Goal: Transaction & Acquisition: Purchase product/service

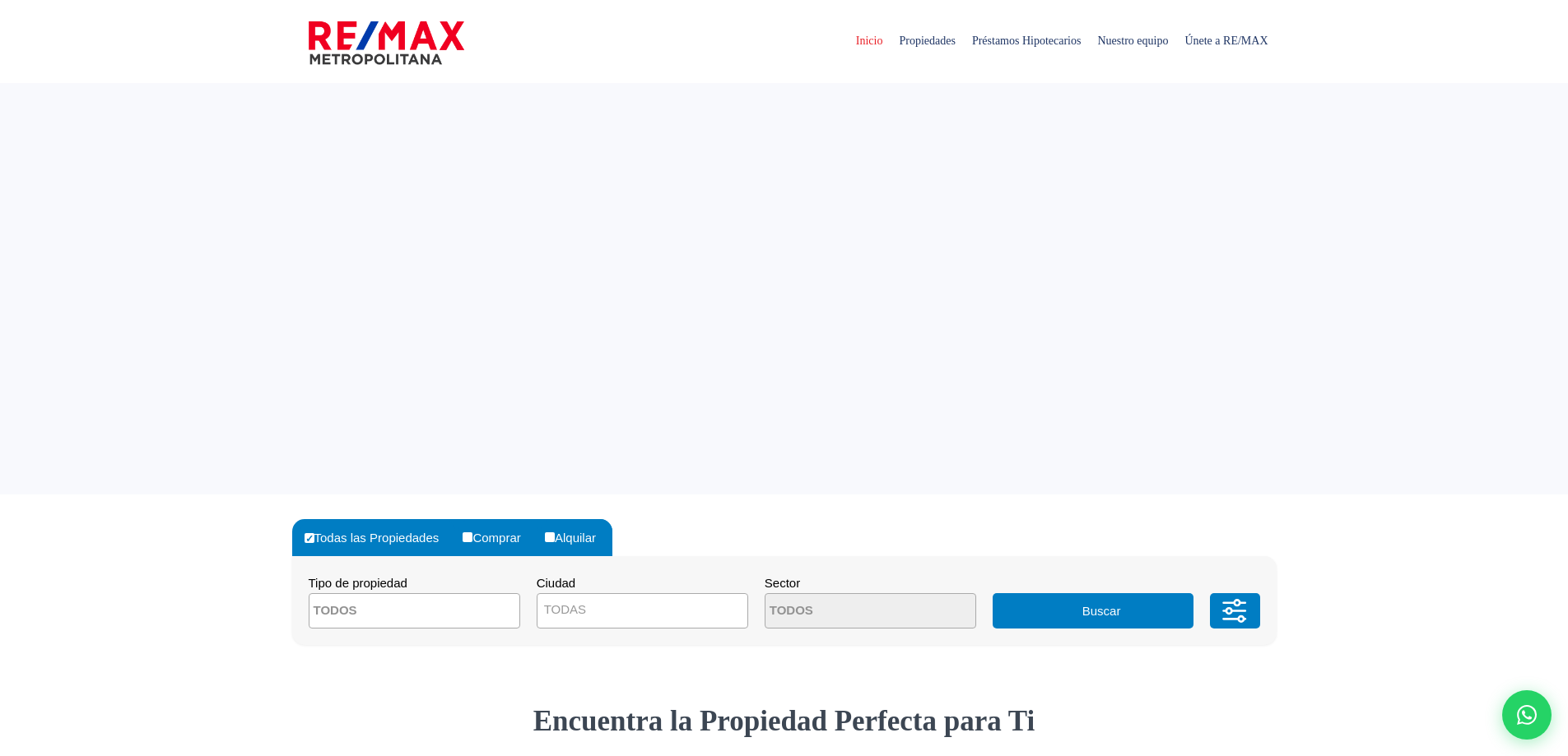
select select
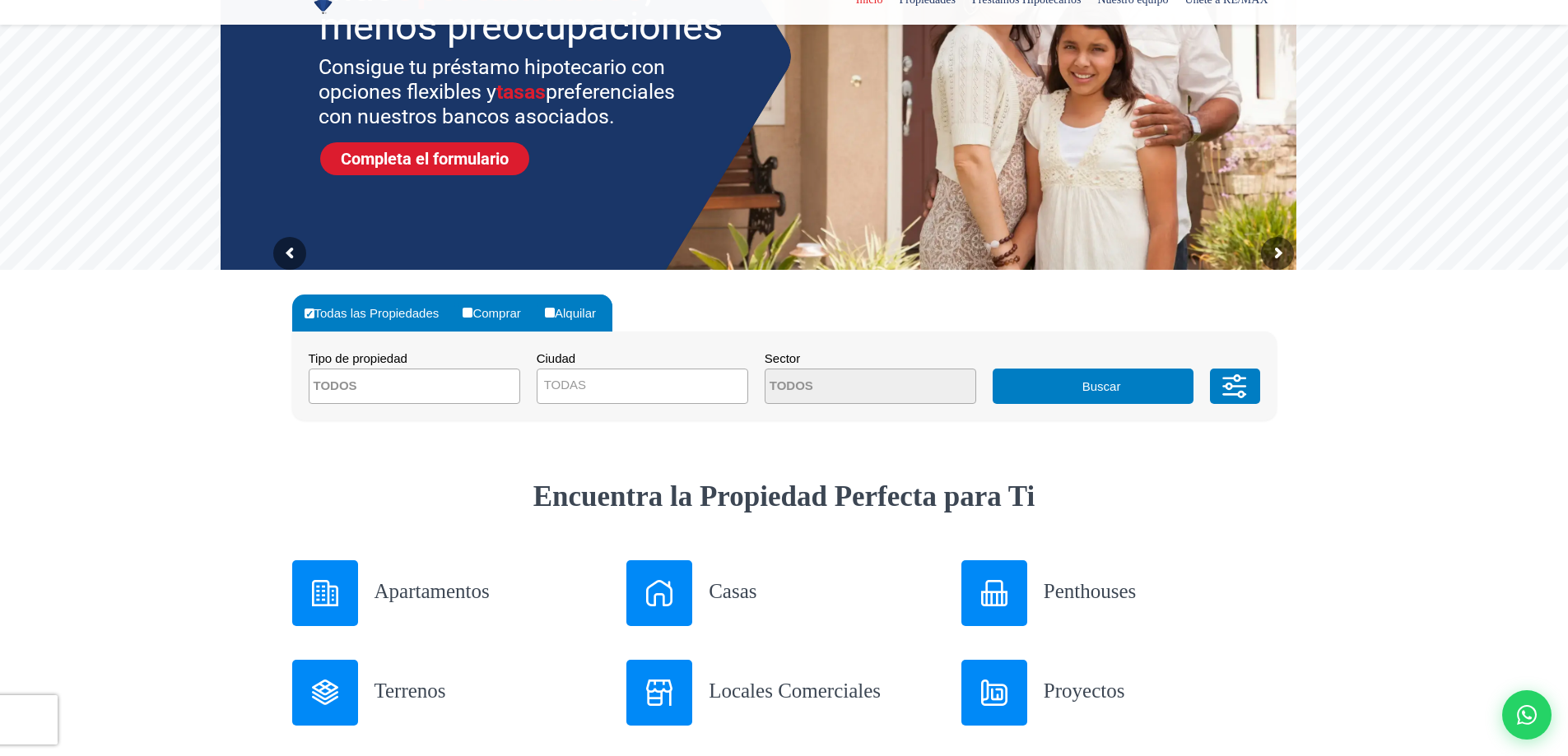
scroll to position [330, 0]
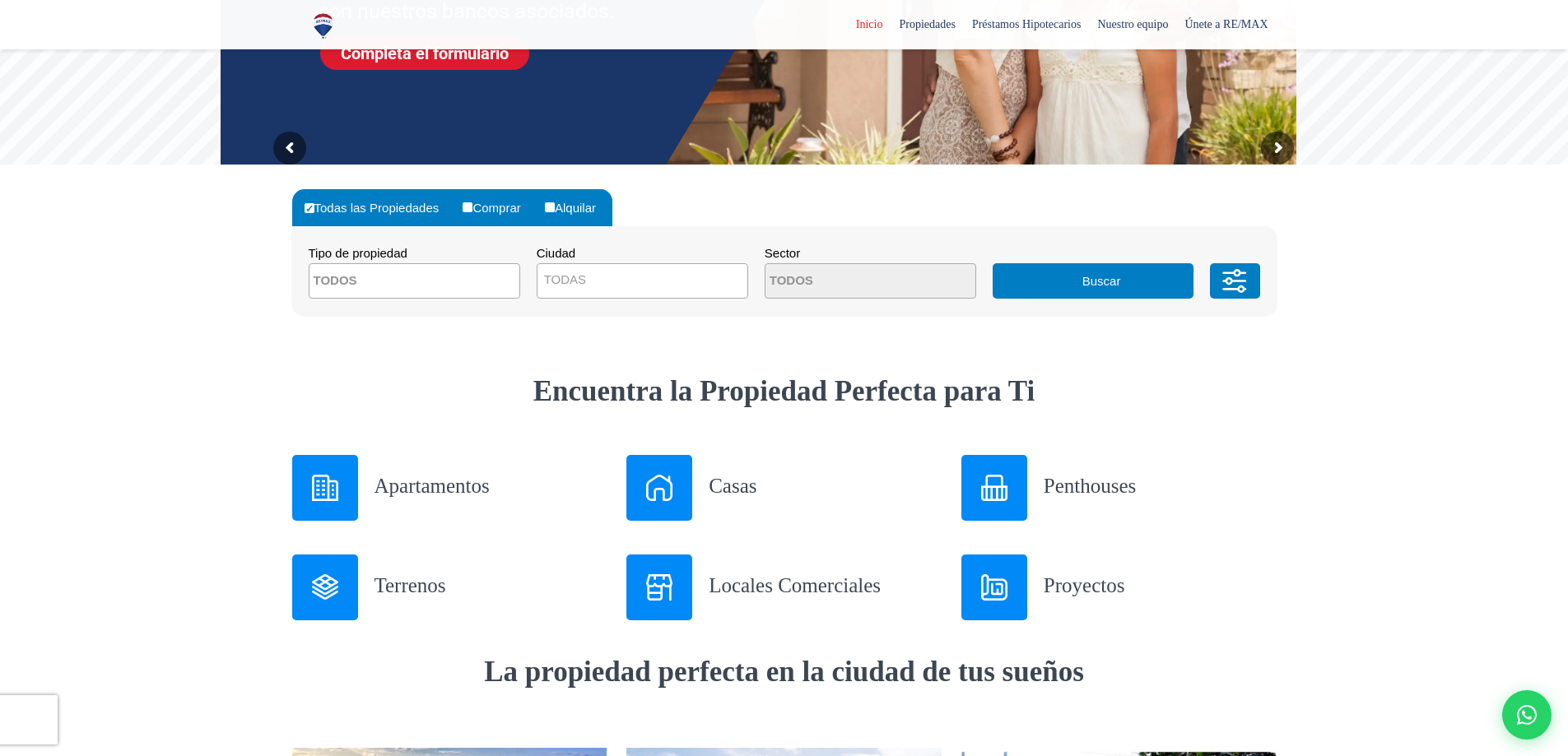
click at [321, 484] on img at bounding box center [325, 488] width 26 height 26
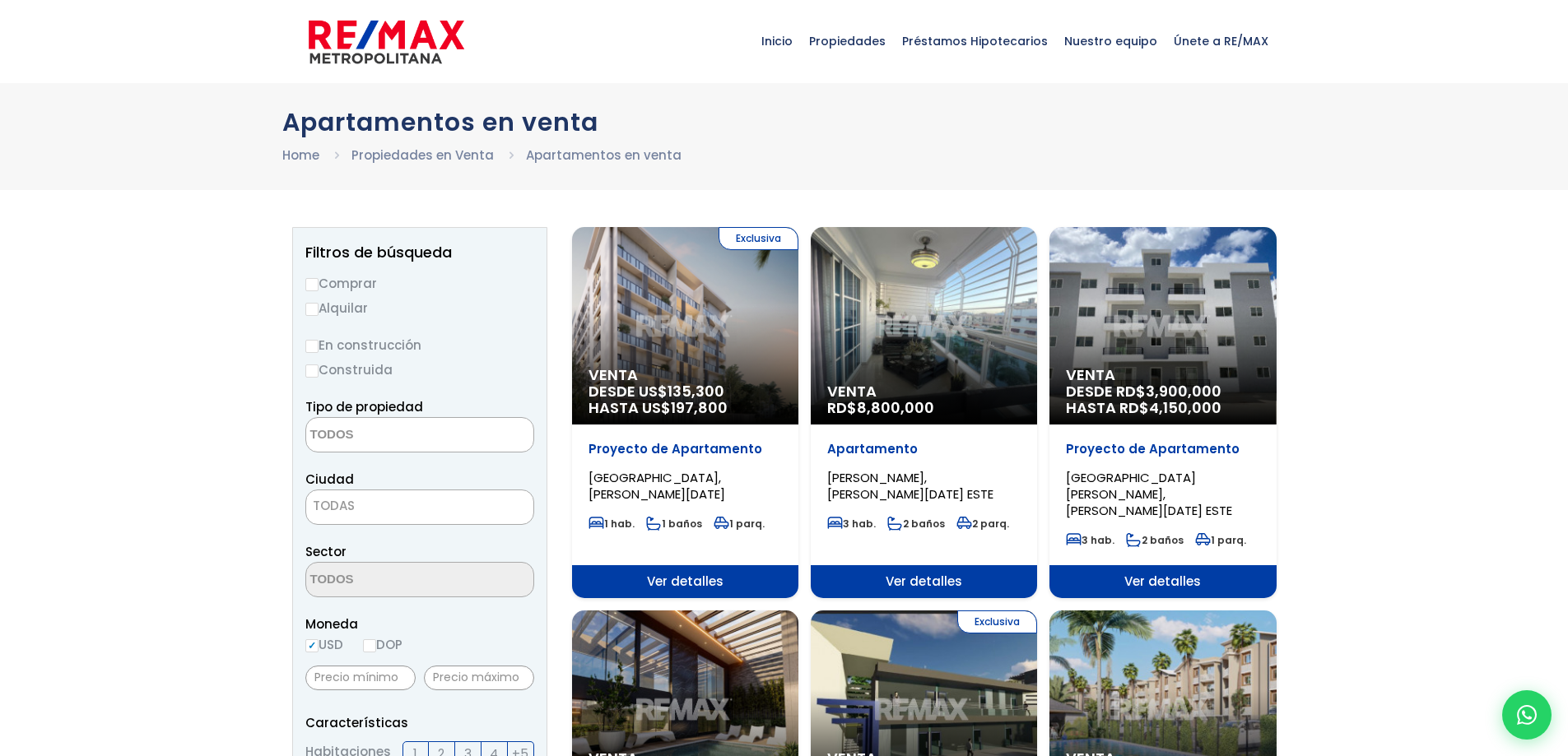
select select
click at [316, 285] on input "Comprar" at bounding box center [311, 285] width 13 height 13
radio input "true"
click at [412, 451] on textarea "Search" at bounding box center [386, 435] width 160 height 35
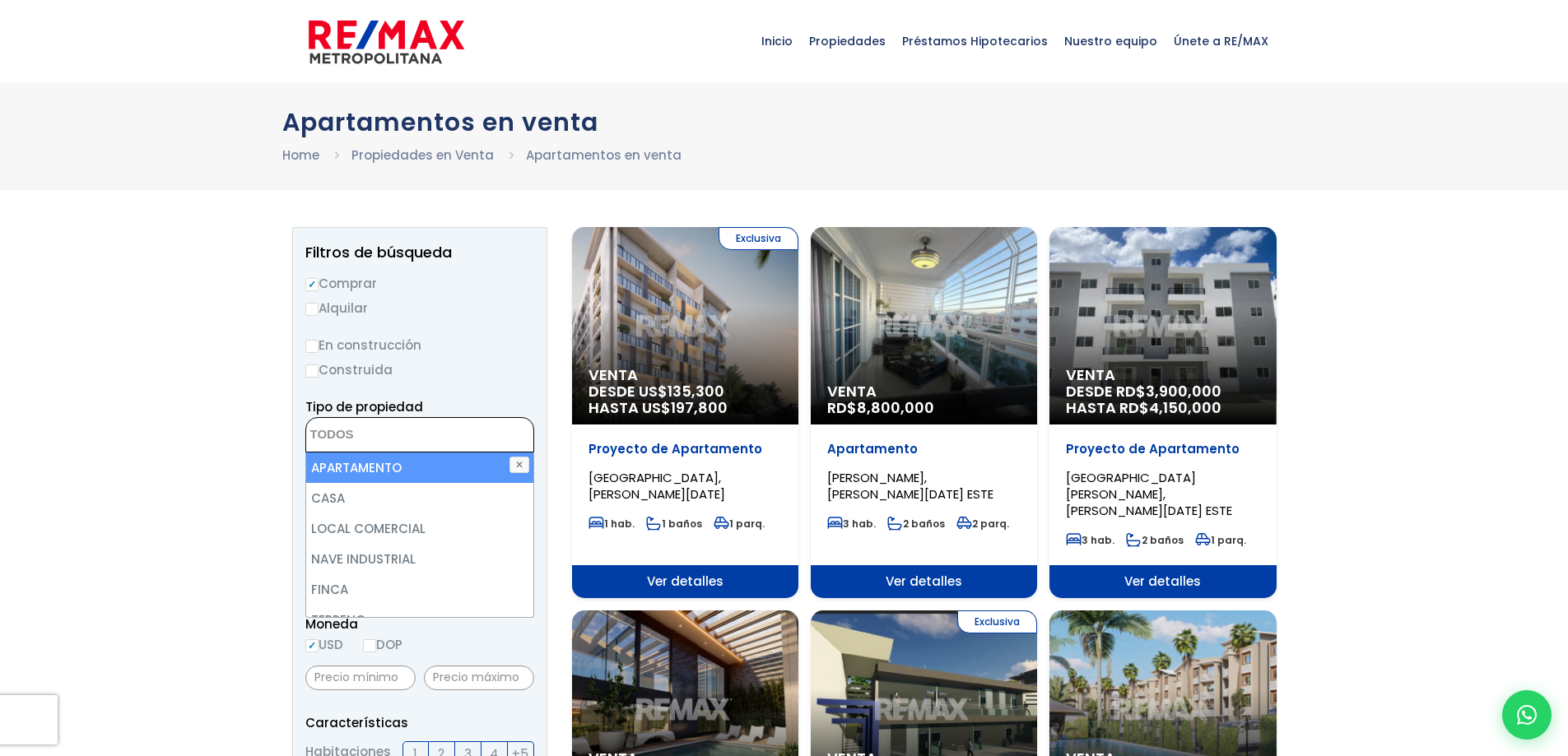
click at [346, 475] on li "APARTAMENTO" at bounding box center [419, 467] width 227 height 30
select select "apartment"
click at [357, 464] on li "APARTAMENTO" at bounding box center [419, 467] width 227 height 30
select select "apartment"
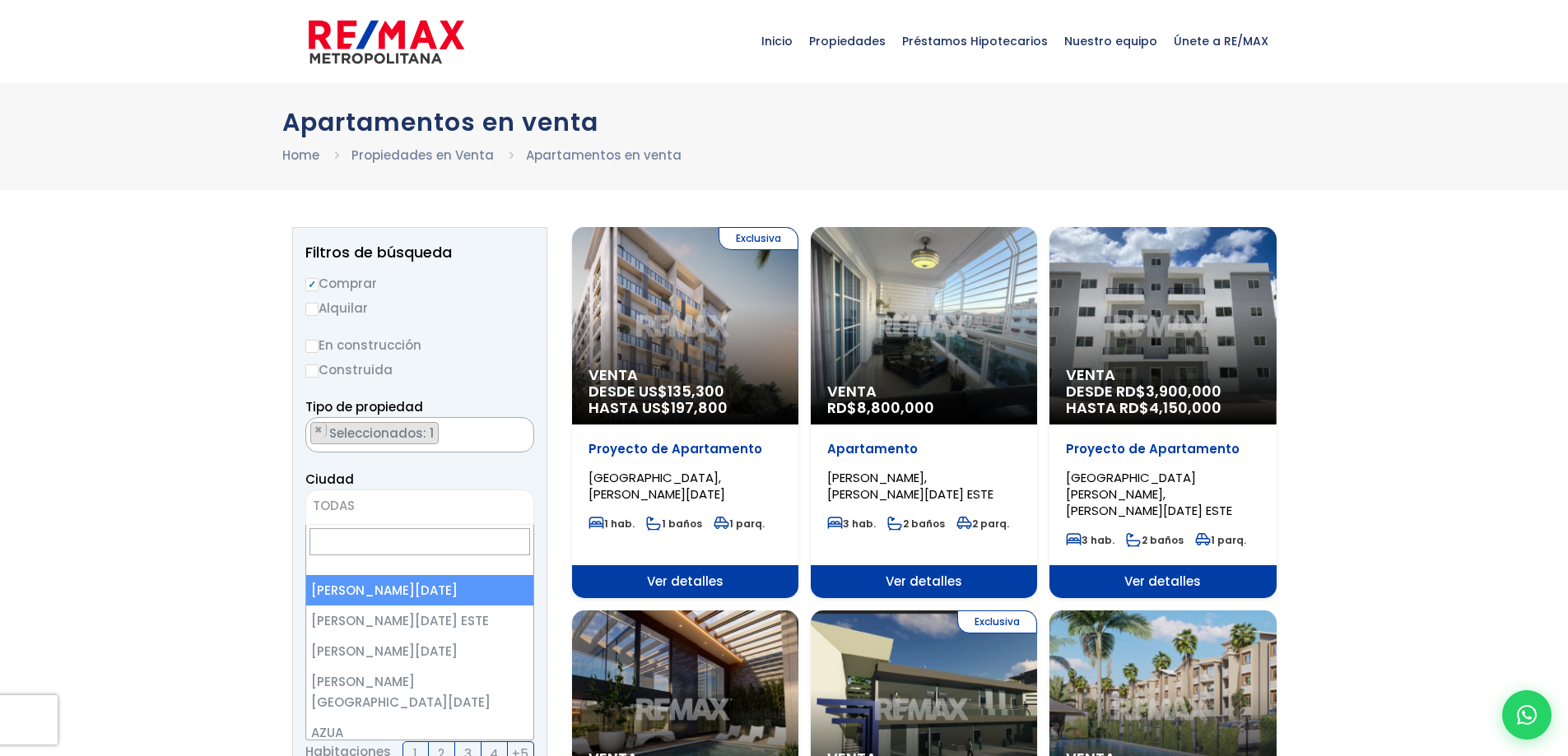
click at [373, 503] on span "TODAS" at bounding box center [419, 506] width 227 height 23
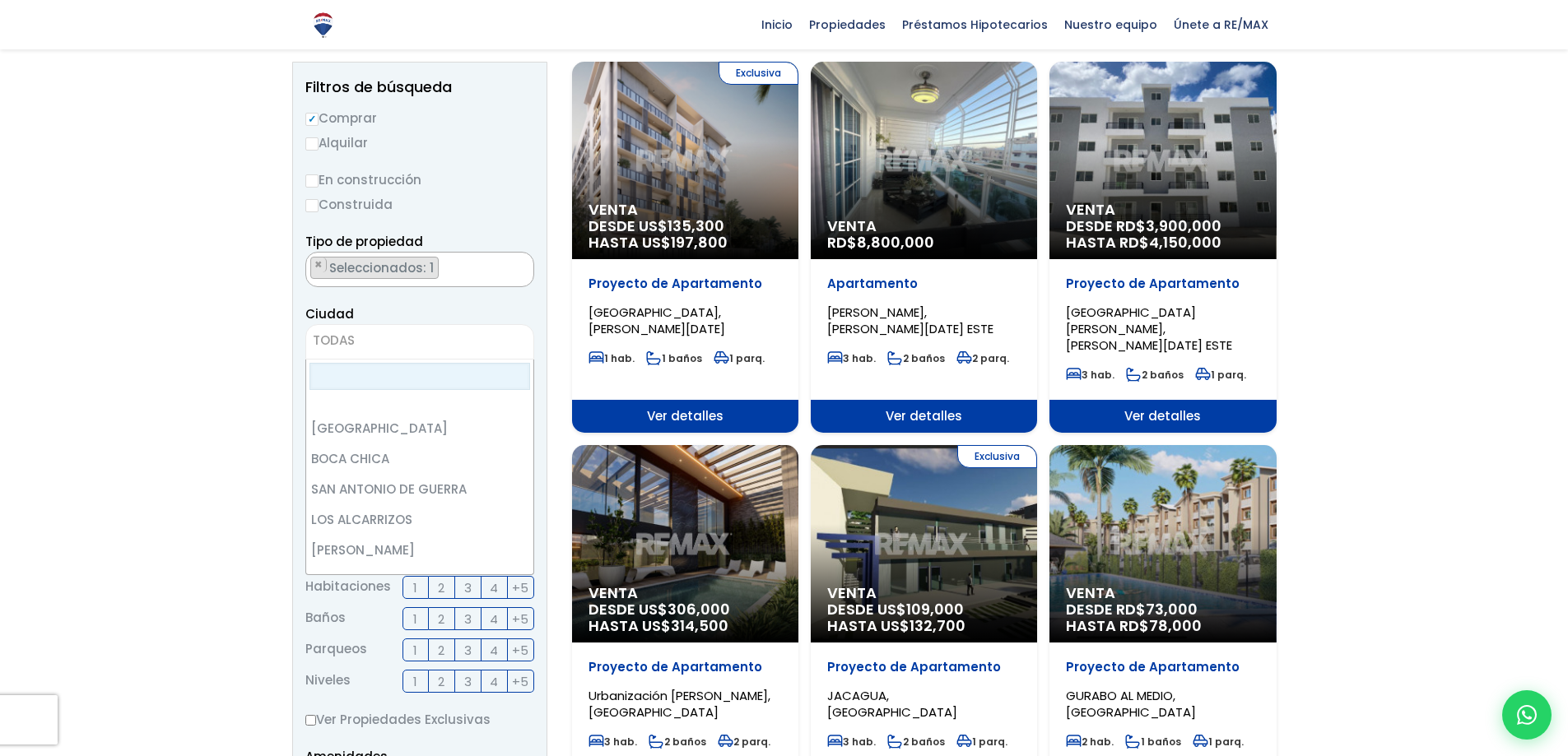
scroll to position [4665, 0]
click at [396, 263] on span "Seleccionados: 1" at bounding box center [383, 268] width 111 height 17
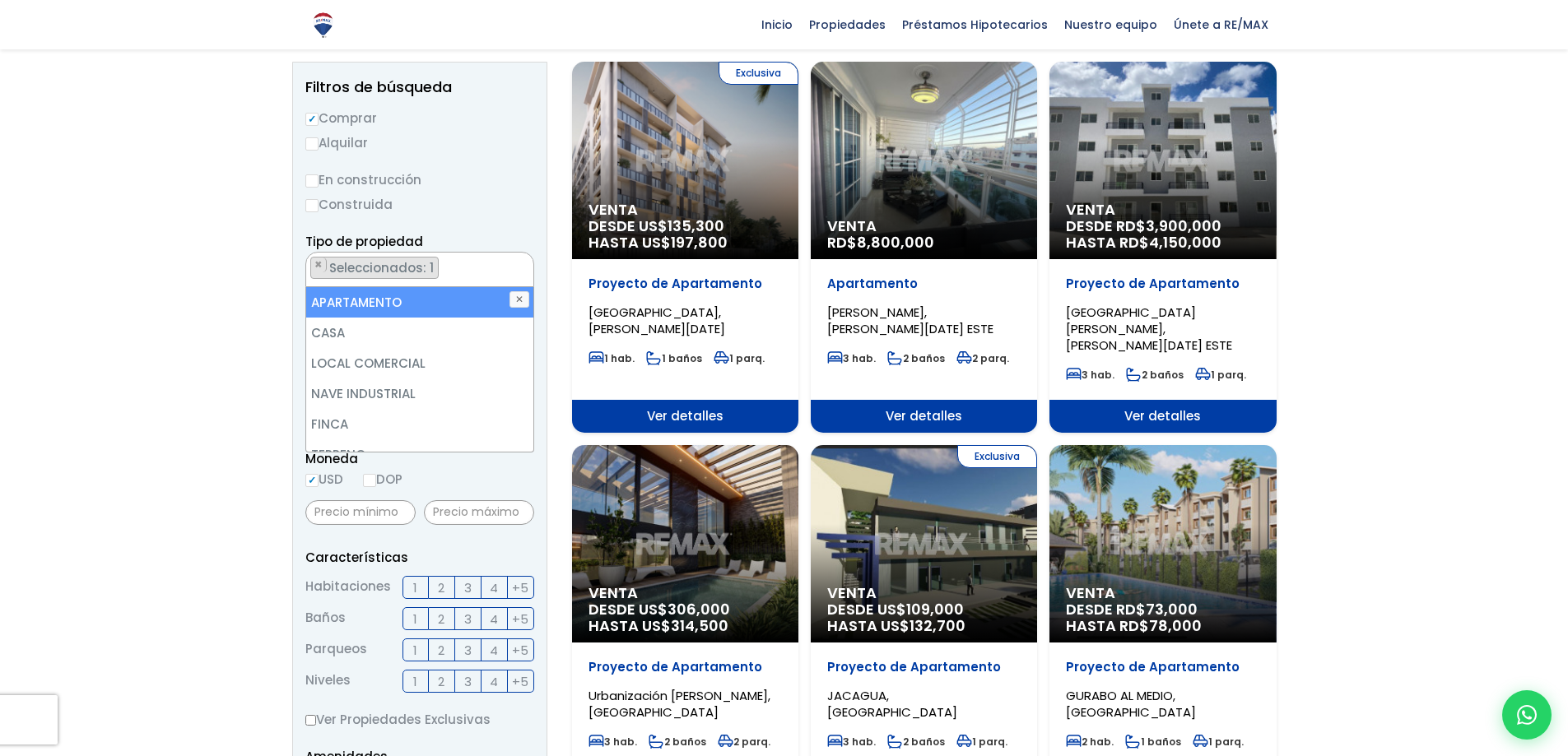
click at [372, 301] on li "APARTAMENTO" at bounding box center [419, 302] width 227 height 30
select select "apartment"
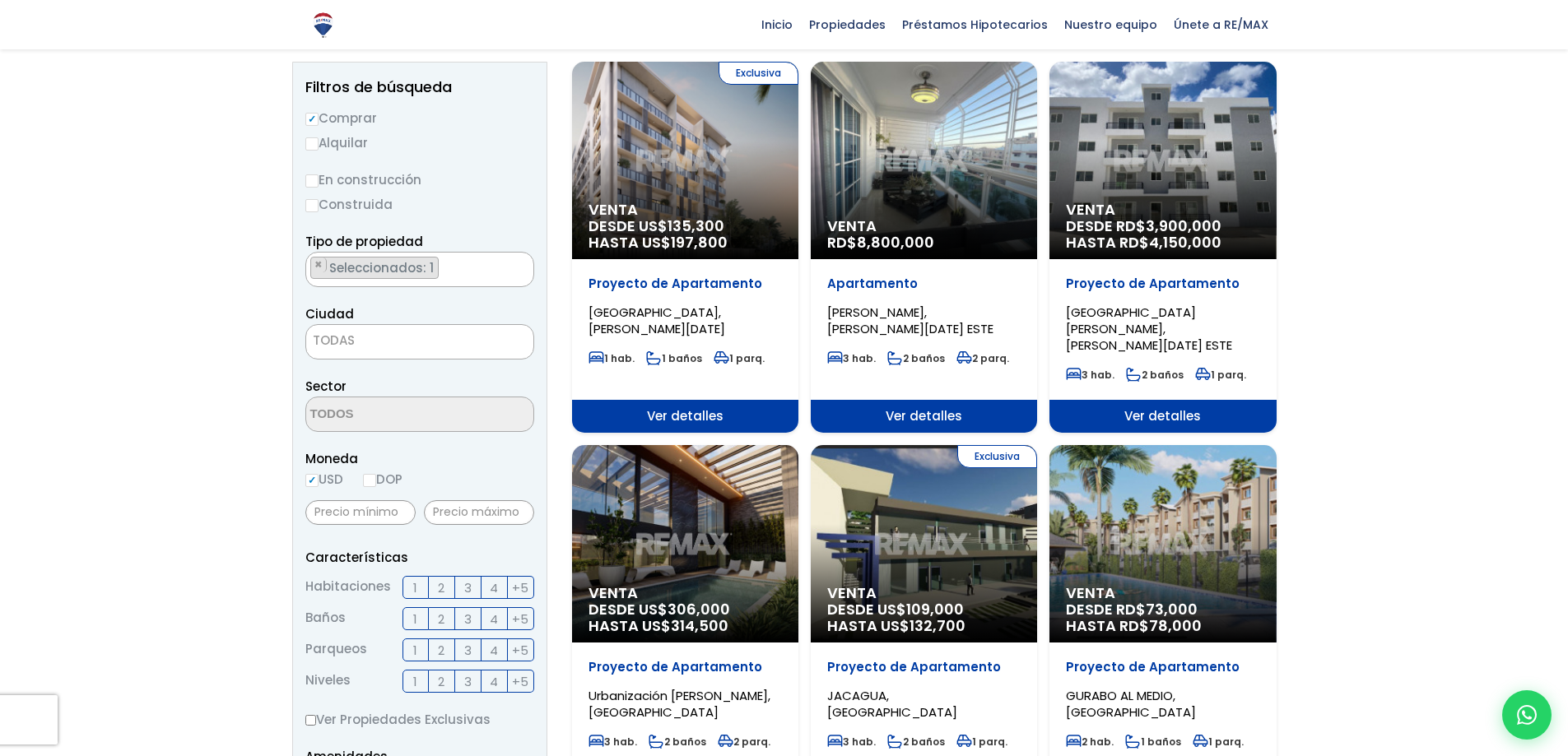
click at [394, 340] on span "TODAS" at bounding box center [419, 341] width 227 height 23
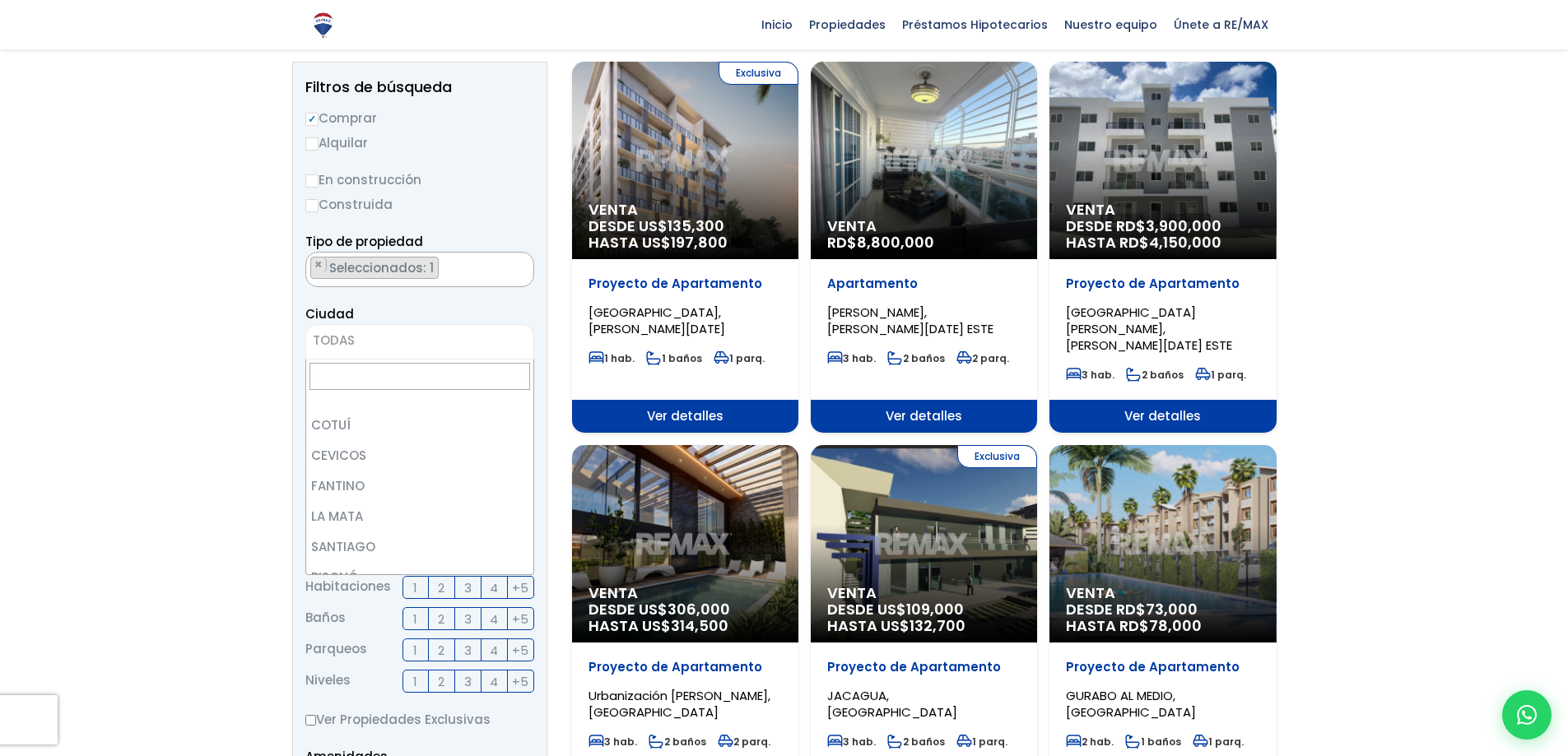
scroll to position [3786, 0]
select select "125"
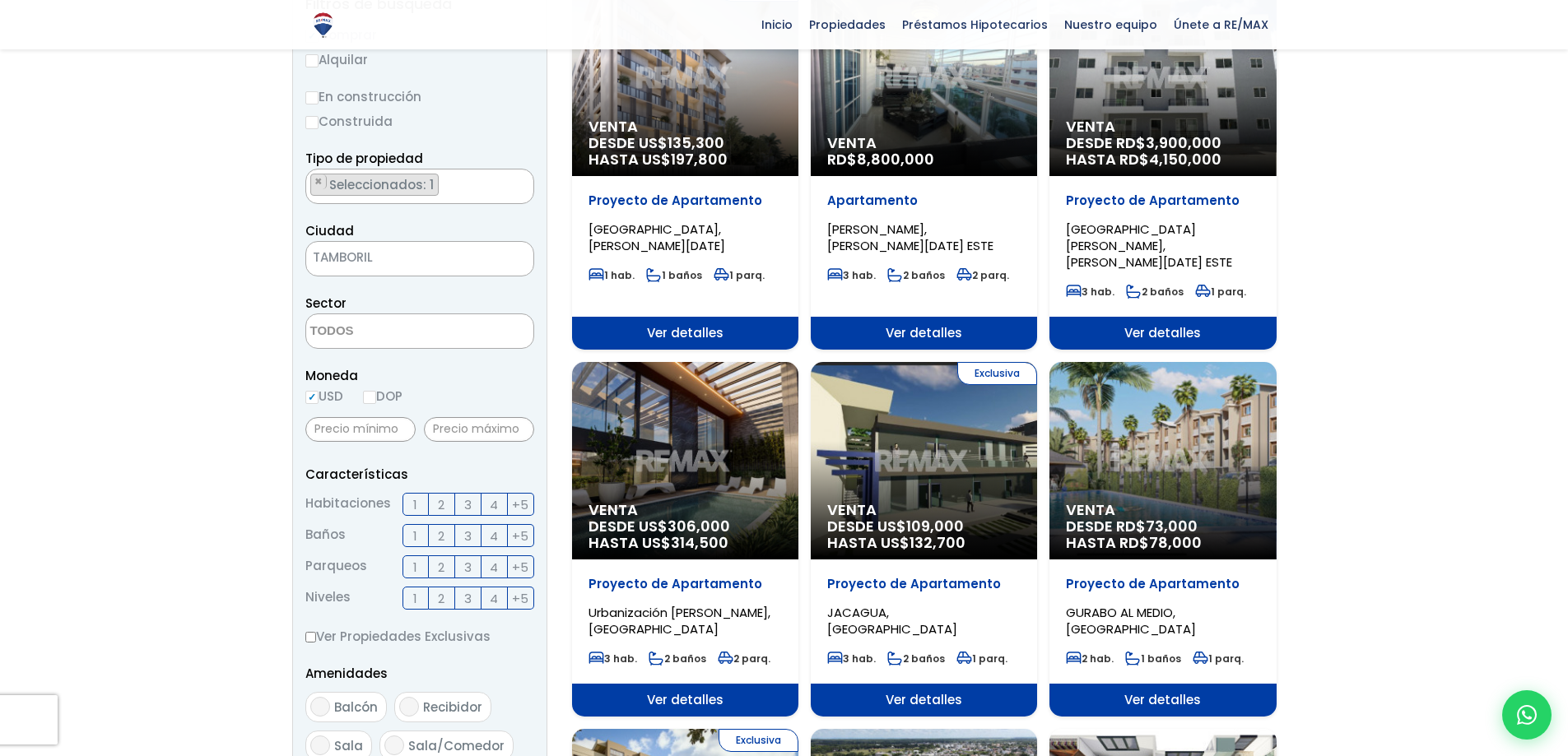
scroll to position [330, 0]
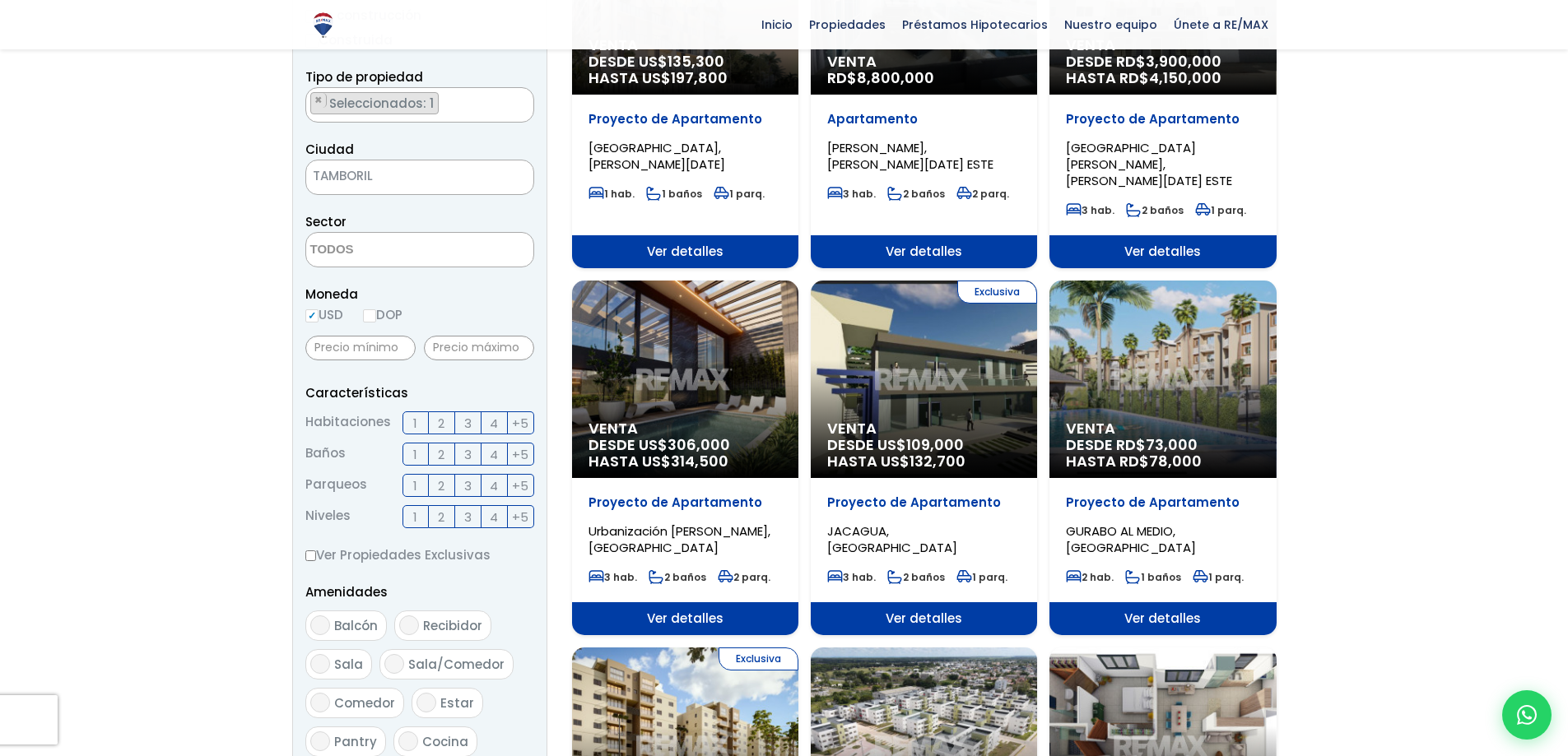
click at [374, 314] on input "DOP" at bounding box center [369, 316] width 13 height 13
radio input "true"
click at [438, 426] on span "2" at bounding box center [441, 424] width 7 height 21
click at [0, 0] on input "2" at bounding box center [0, 0] width 0 height 0
click at [443, 460] on span "2" at bounding box center [441, 455] width 7 height 21
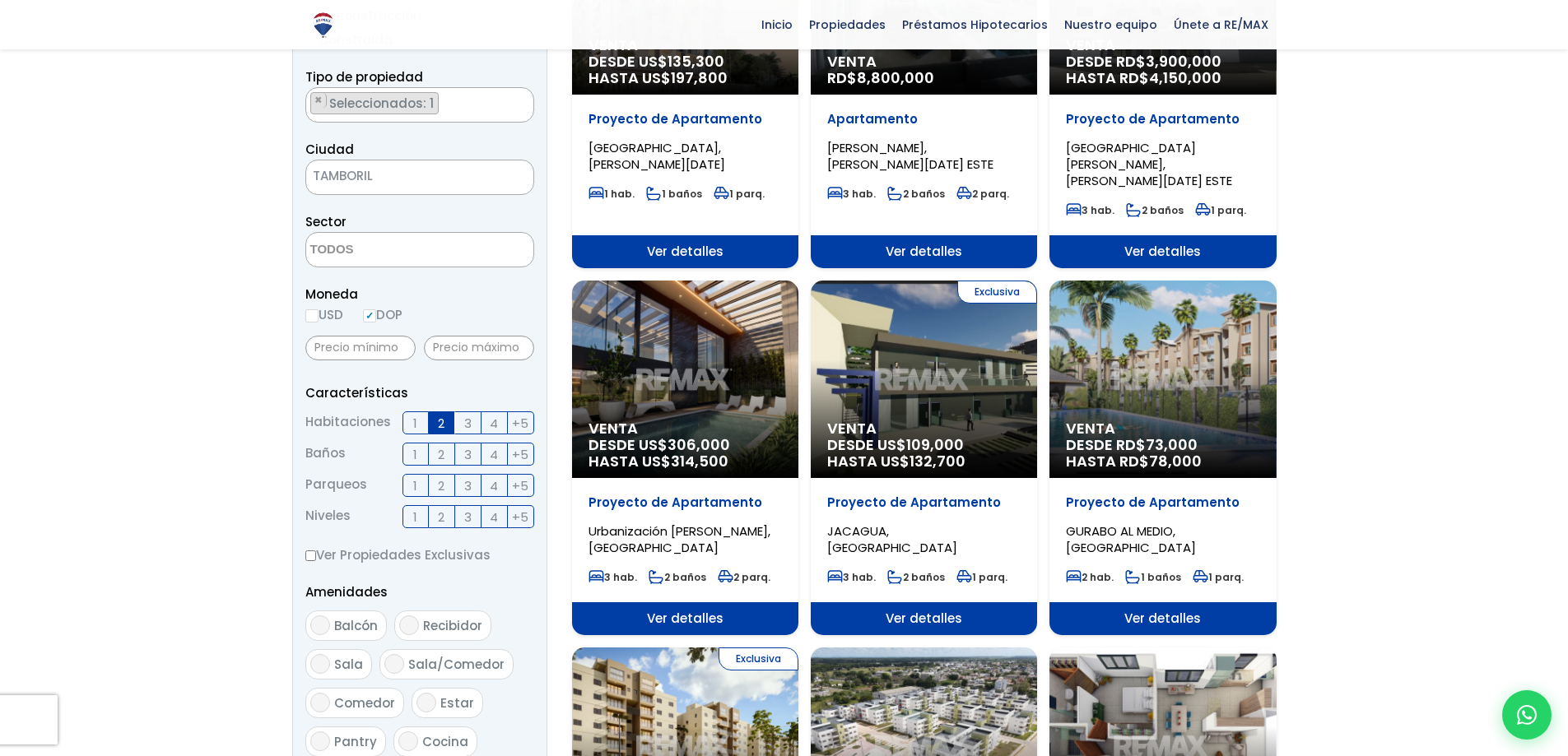
click at [0, 0] on input "2" at bounding box center [0, 0] width 0 height 0
click at [438, 484] on span "2" at bounding box center [441, 486] width 7 height 21
click at [0, 0] on input "2" at bounding box center [0, 0] width 0 height 0
click at [420, 516] on label "1" at bounding box center [415, 516] width 26 height 23
click at [0, 0] on input "1" at bounding box center [0, 0] width 0 height 0
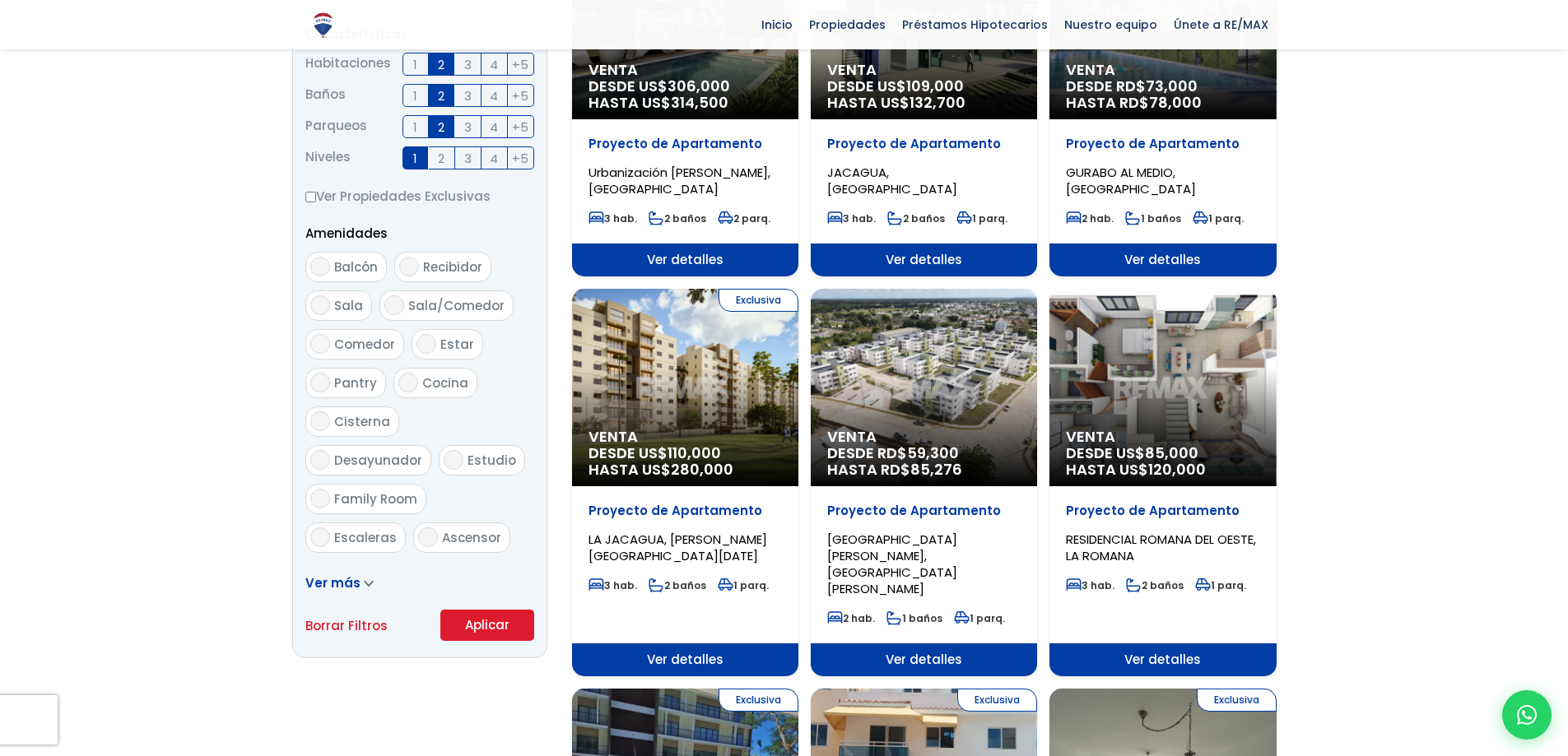
scroll to position [740, 0]
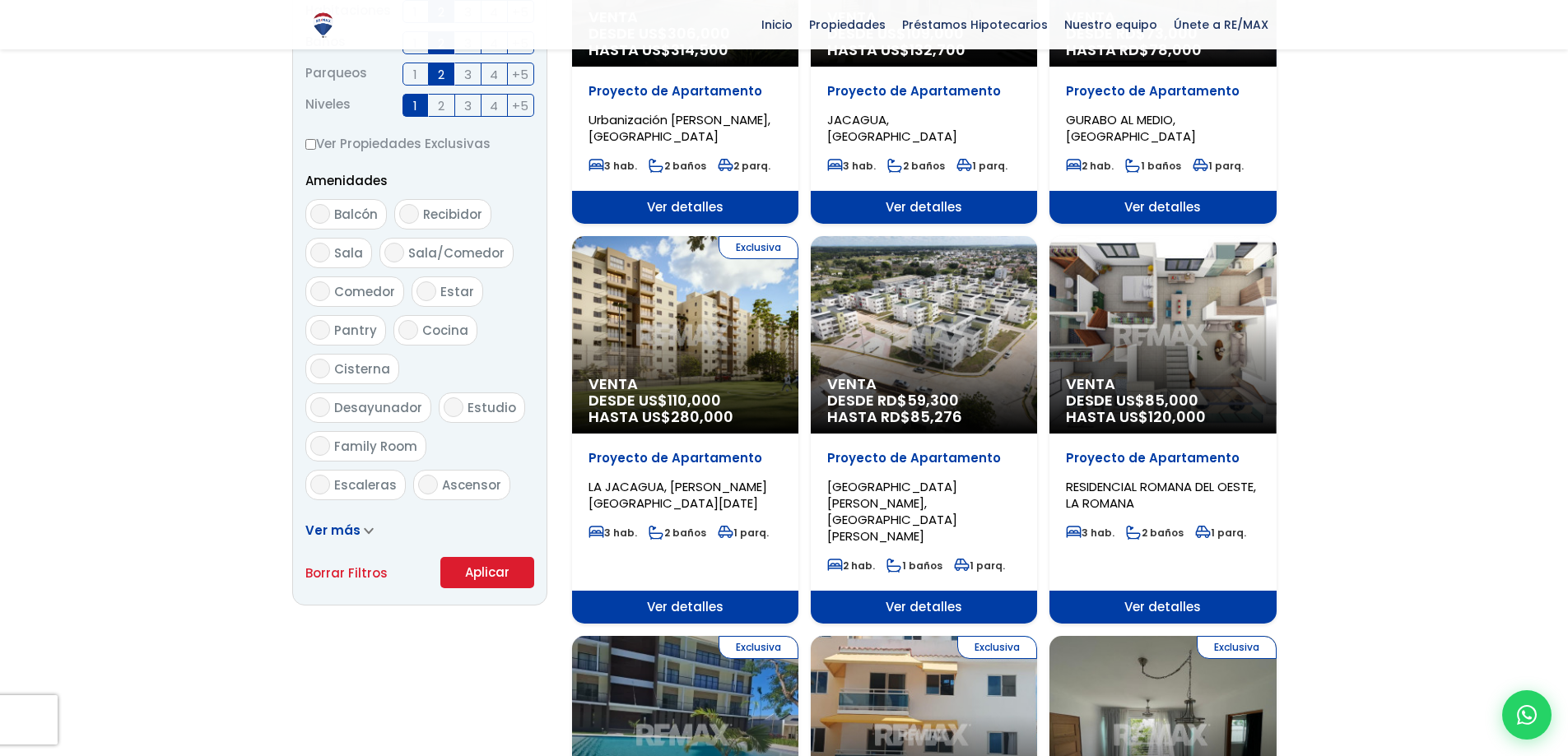
click at [496, 584] on button "Aplicar" at bounding box center [487, 573] width 93 height 31
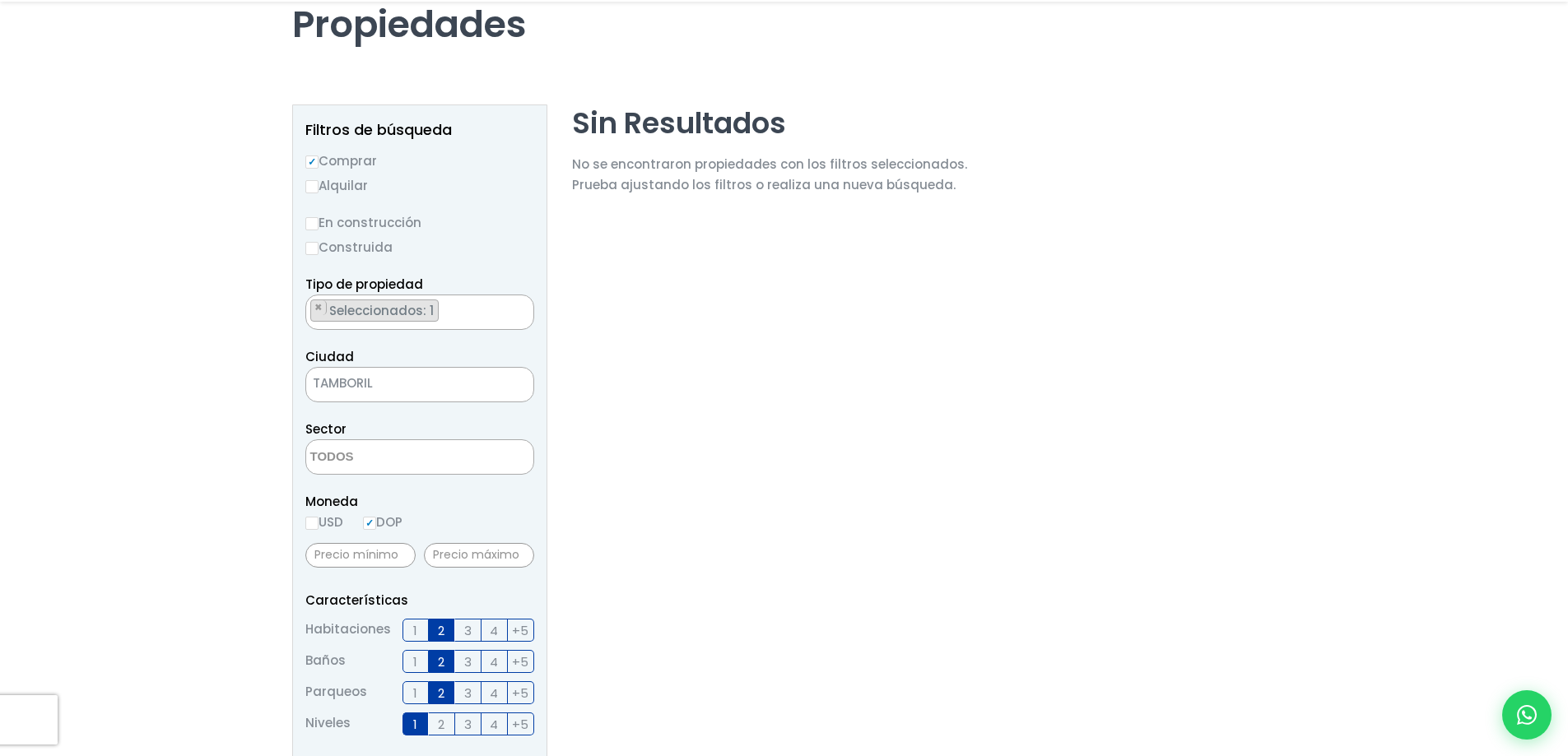
scroll to position [164, 0]
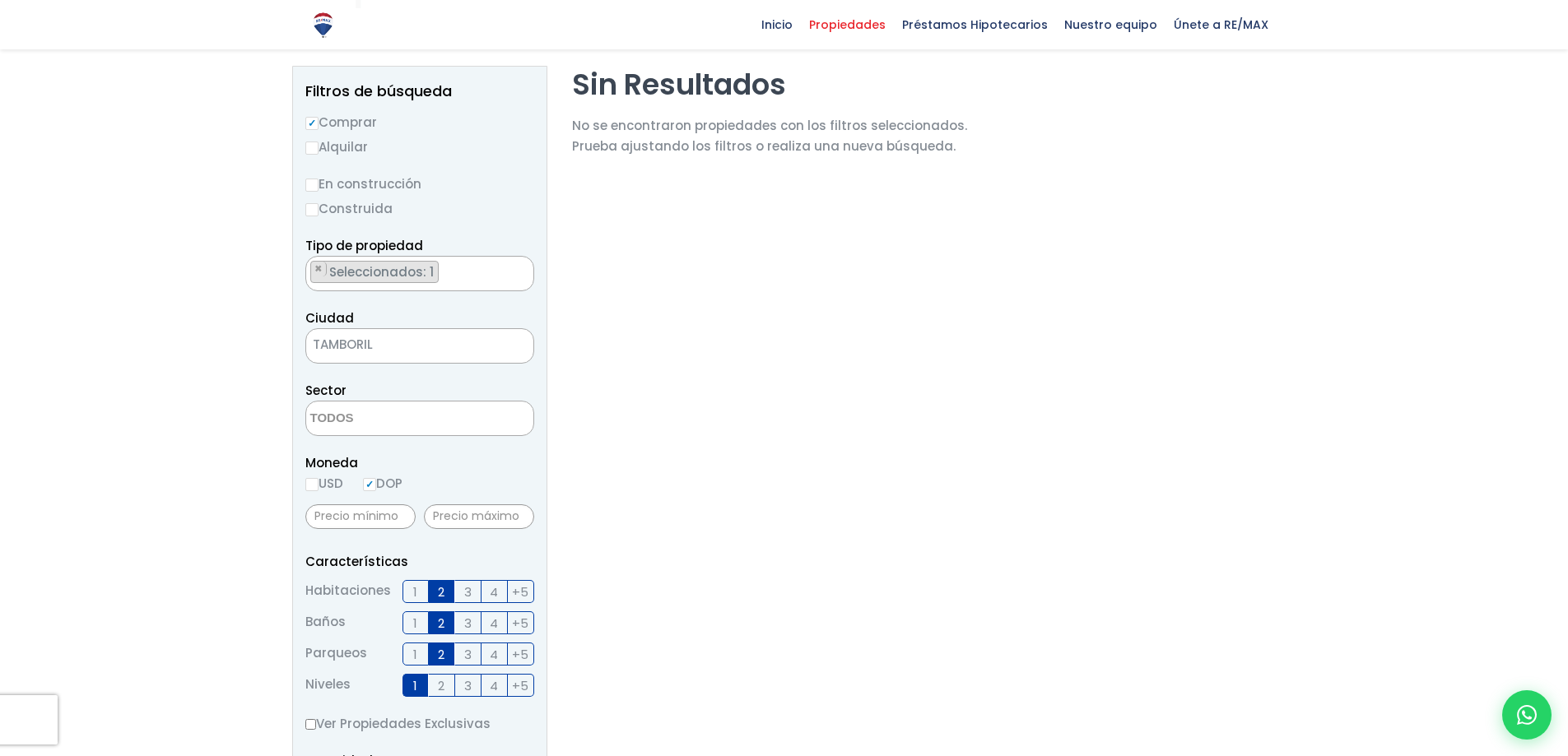
click at [417, 651] on label "1" at bounding box center [415, 654] width 26 height 23
click at [0, 0] on input "1" at bounding box center [0, 0] width 0 height 0
click at [418, 629] on label "1" at bounding box center [415, 623] width 26 height 23
click at [0, 0] on input "1" at bounding box center [0, 0] width 0 height 0
click at [394, 523] on input "text" at bounding box center [361, 516] width 111 height 25
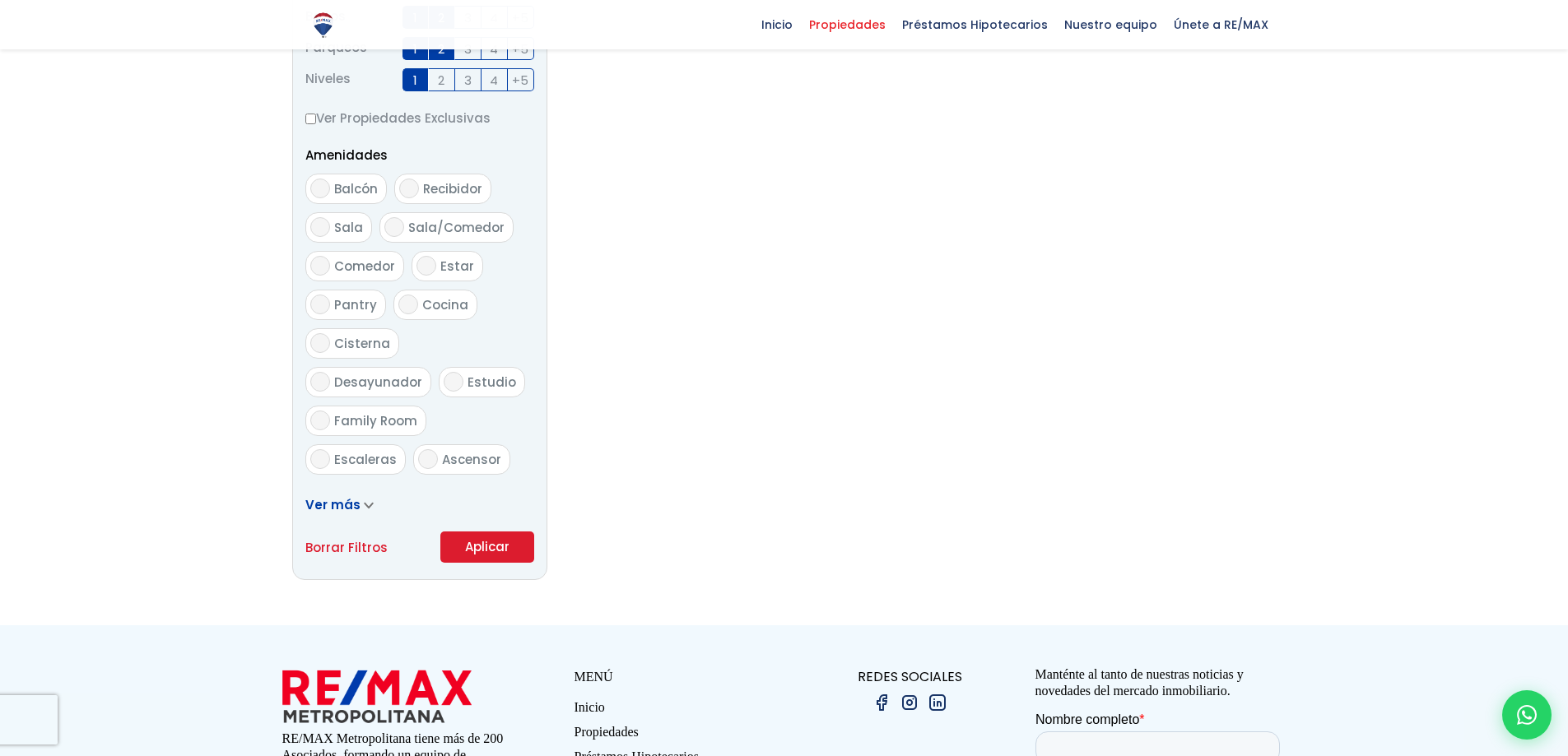
scroll to position [823, 0]
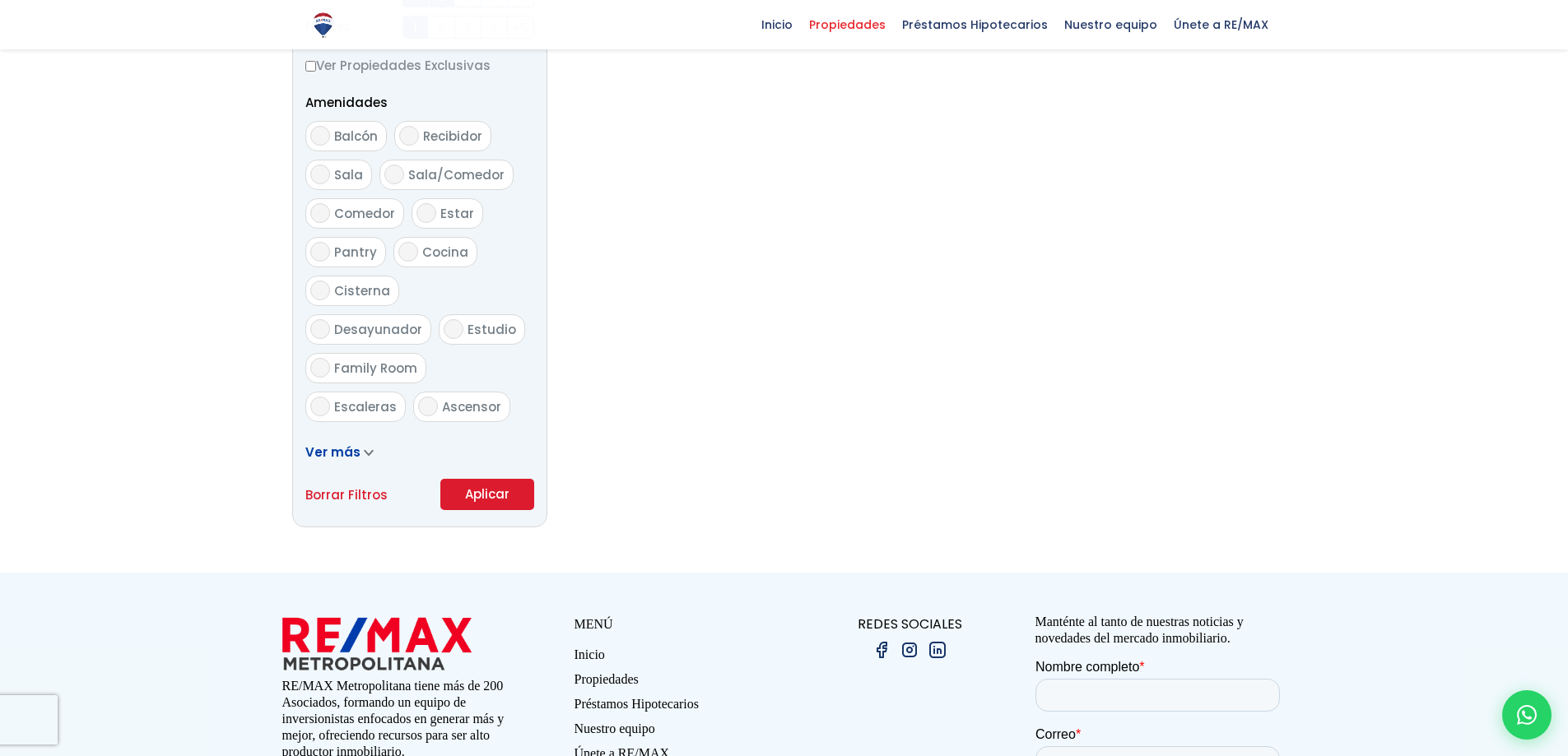
click at [493, 497] on button "Aplicar" at bounding box center [487, 495] width 93 height 31
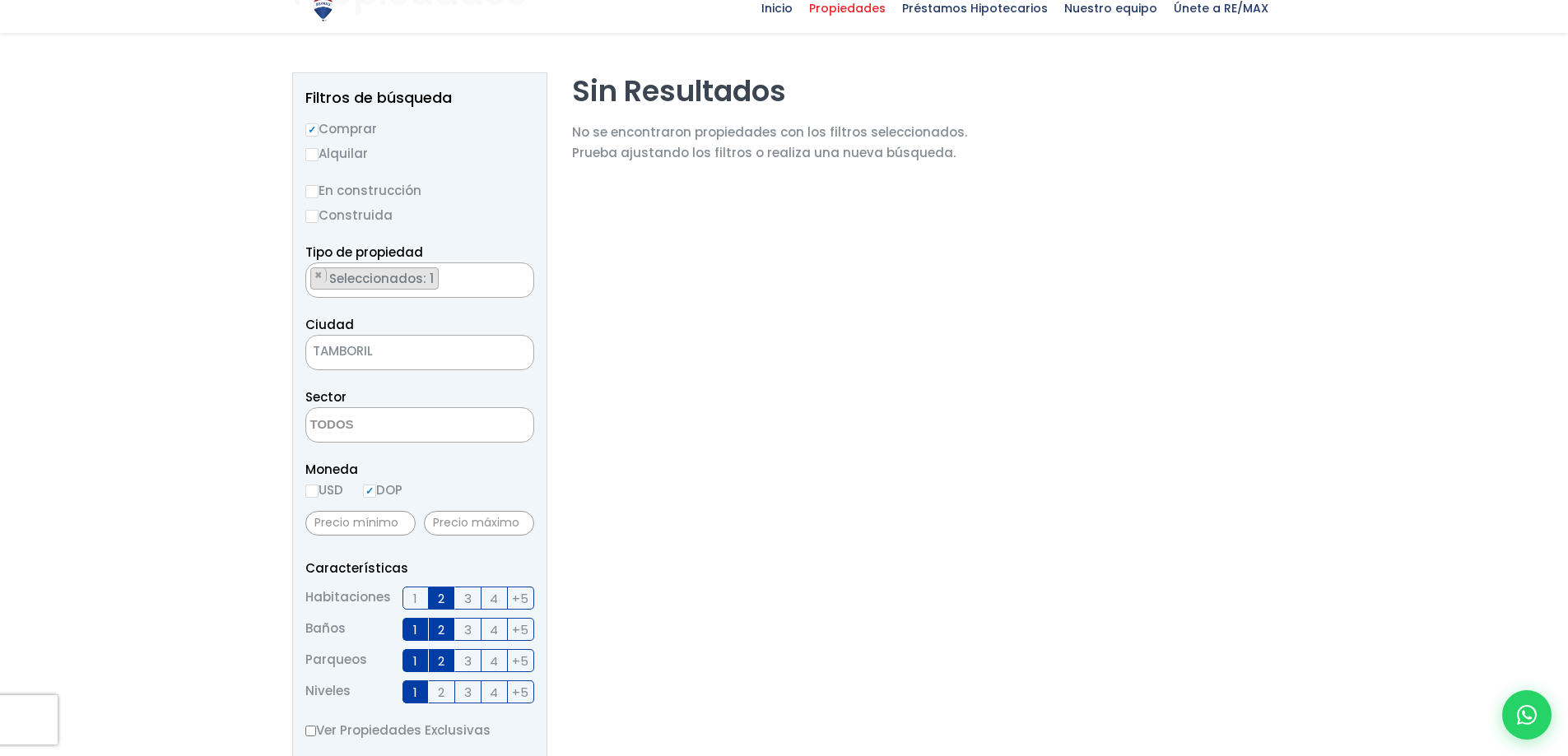
scroll to position [164, 0]
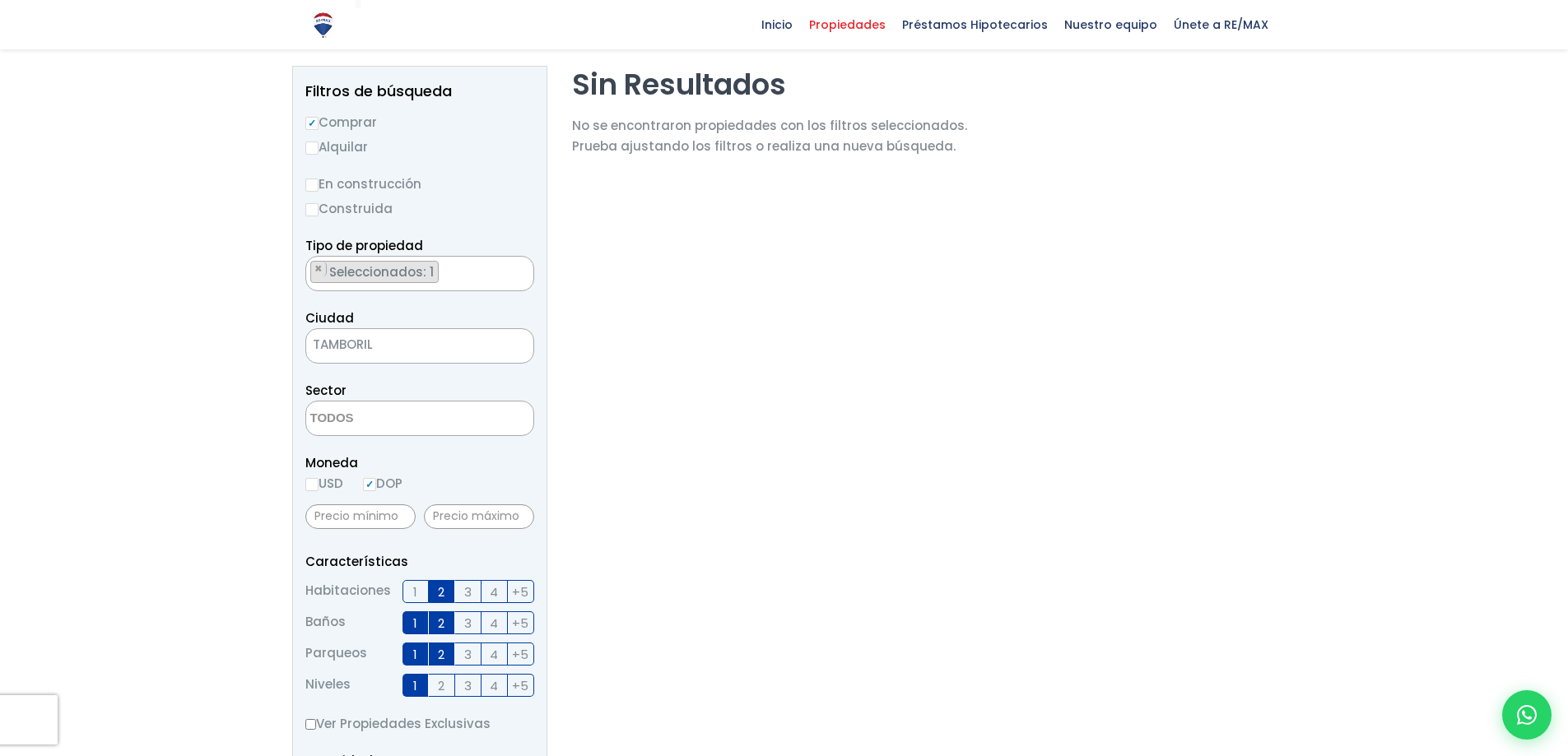
click at [321, 488] on label "USD" at bounding box center [324, 484] width 38 height 21
click at [0, 0] on input "USD" at bounding box center [0, 0] width 0 height 0
click at [316, 487] on input "USD" at bounding box center [311, 484] width 13 height 13
radio input "true"
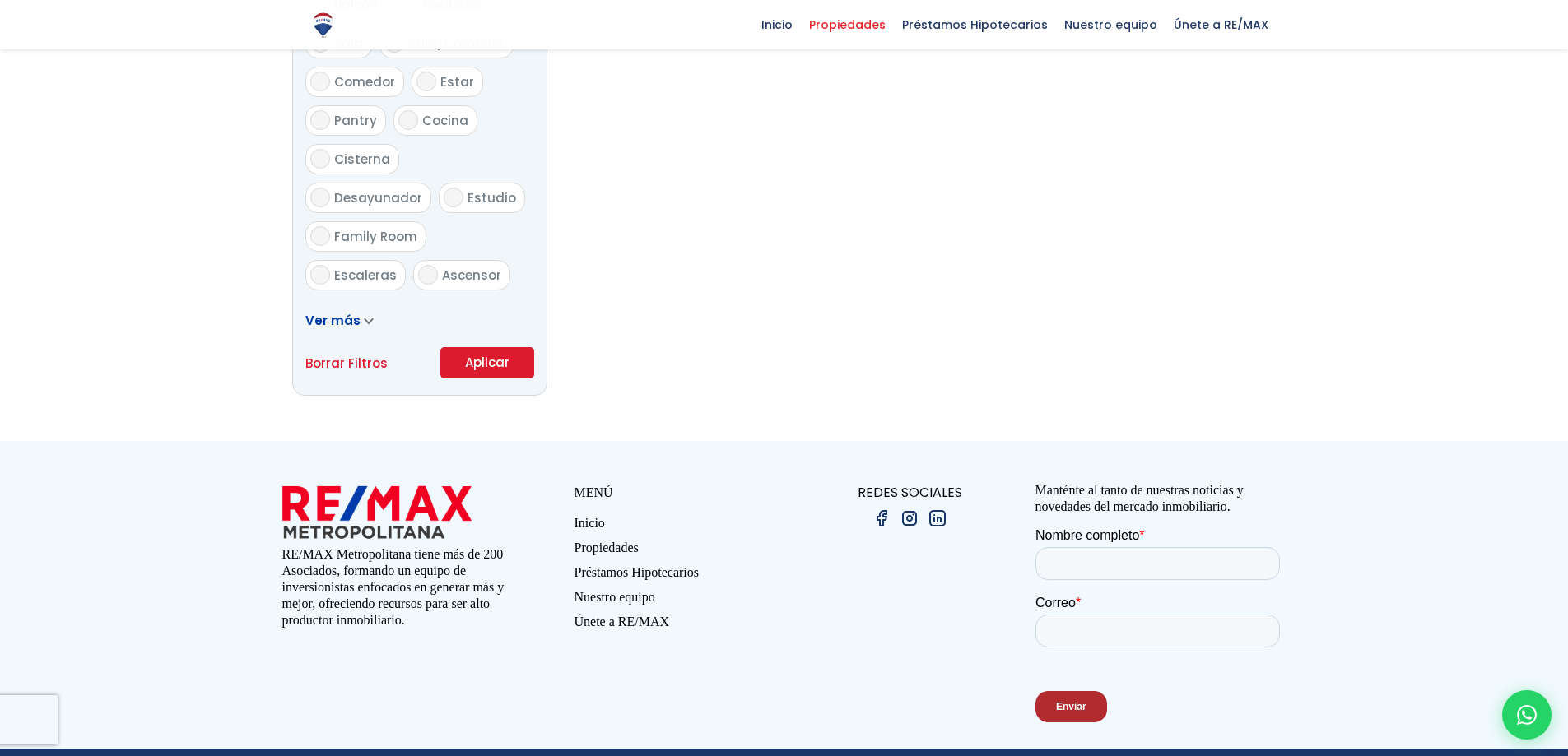
scroll to position [988, 0]
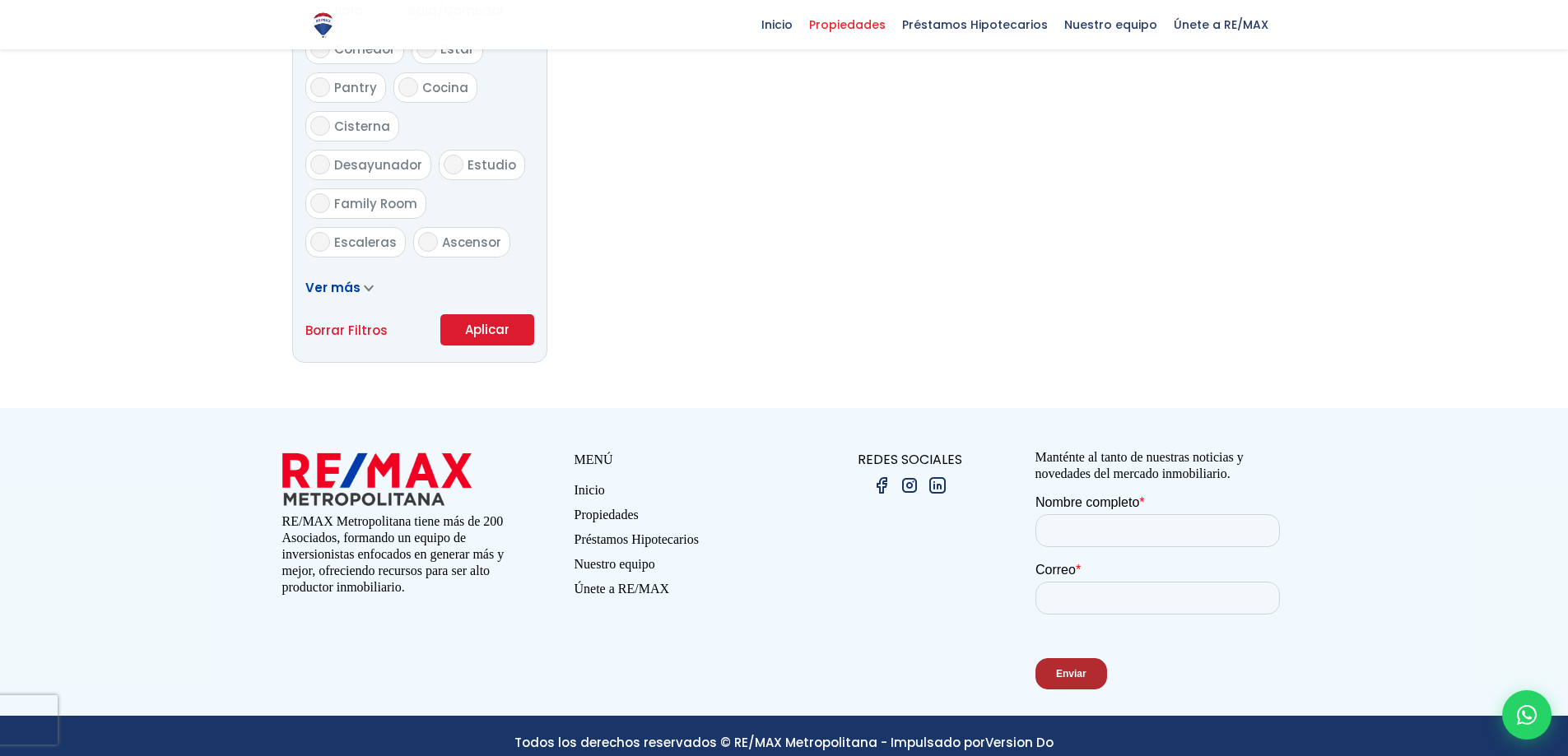
click at [479, 320] on button "Aplicar" at bounding box center [487, 330] width 93 height 31
